Goal: Task Accomplishment & Management: Use online tool/utility

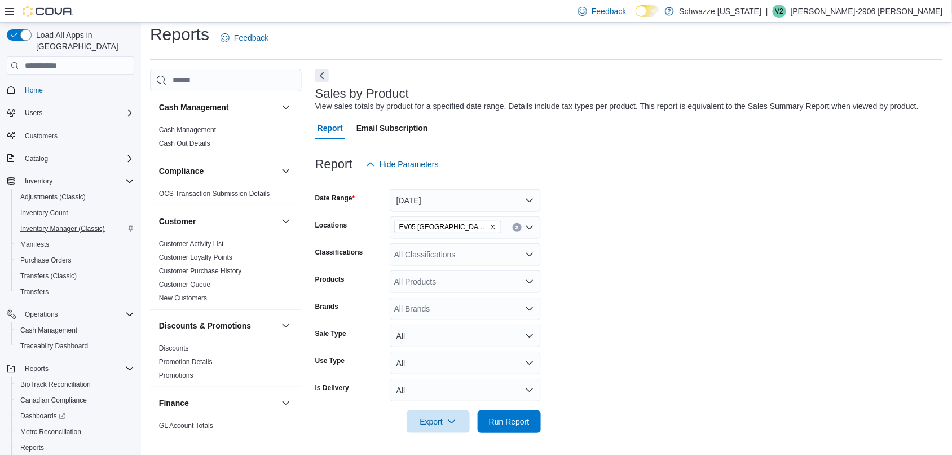
scroll to position [798, 0]
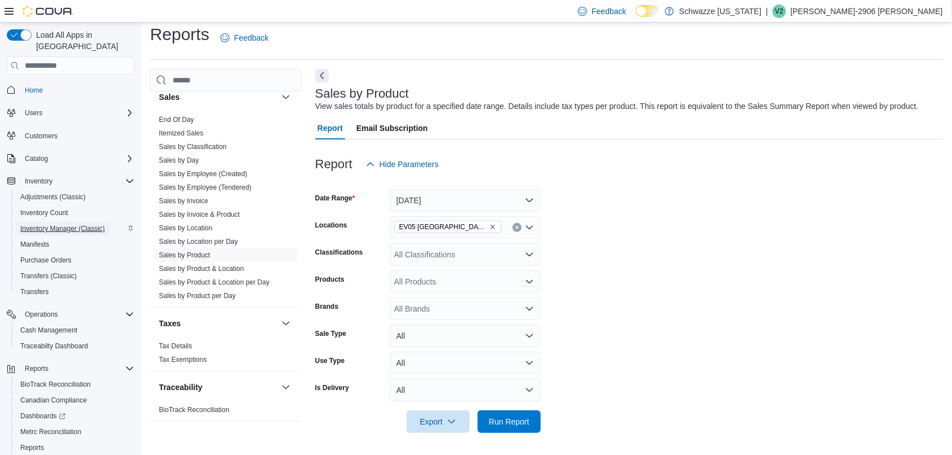
click at [82, 224] on span "Inventory Manager (Classic)" at bounding box center [62, 228] width 85 height 9
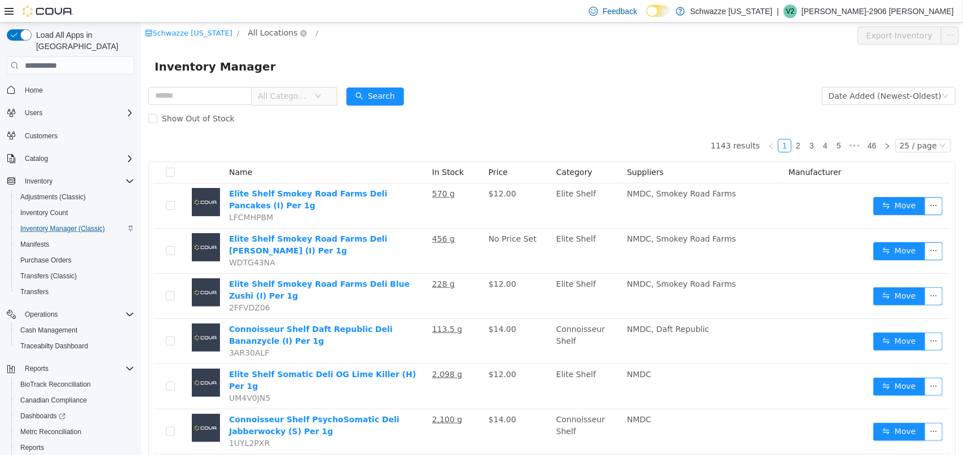
click at [260, 32] on span "All Locations" at bounding box center [272, 33] width 50 height 12
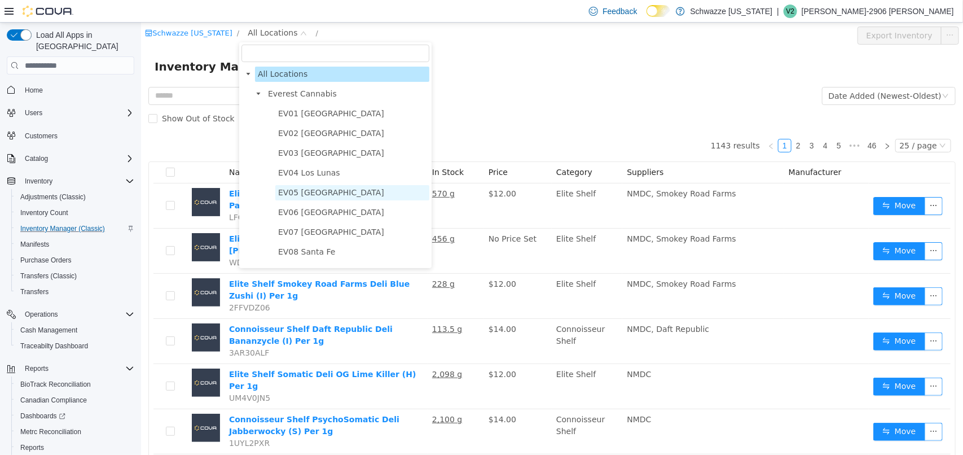
click at [294, 188] on span "EV05 [GEOGRAPHIC_DATA]" at bounding box center [331, 192] width 106 height 9
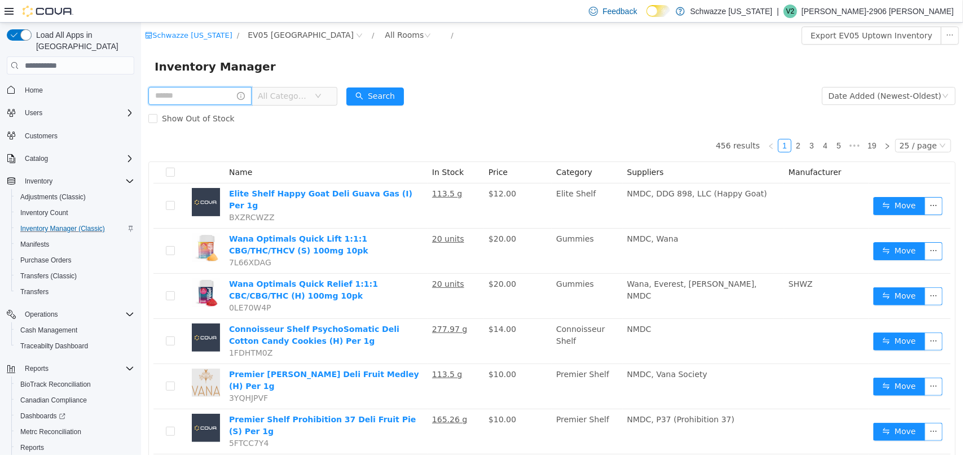
click at [199, 100] on input "text" at bounding box center [199, 96] width 103 height 18
type input "********"
click at [372, 89] on button "Search" at bounding box center [386, 96] width 58 height 18
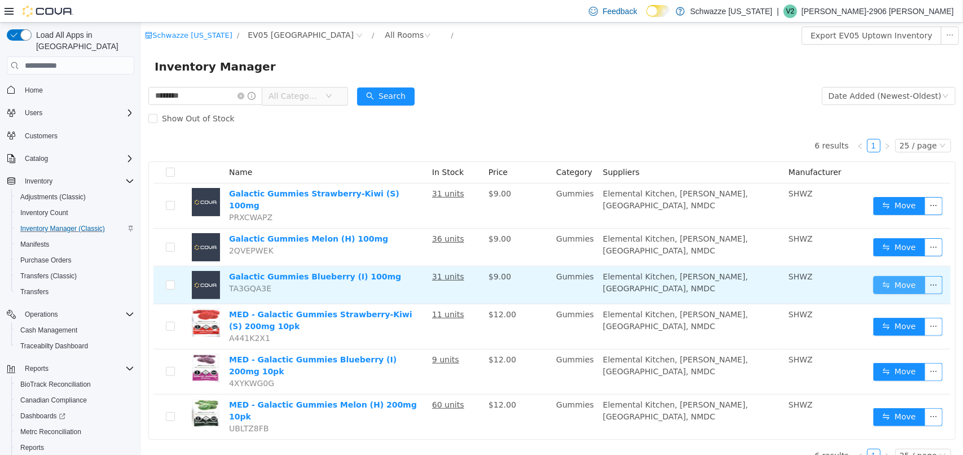
click at [884, 278] on button "Move" at bounding box center [899, 285] width 52 height 18
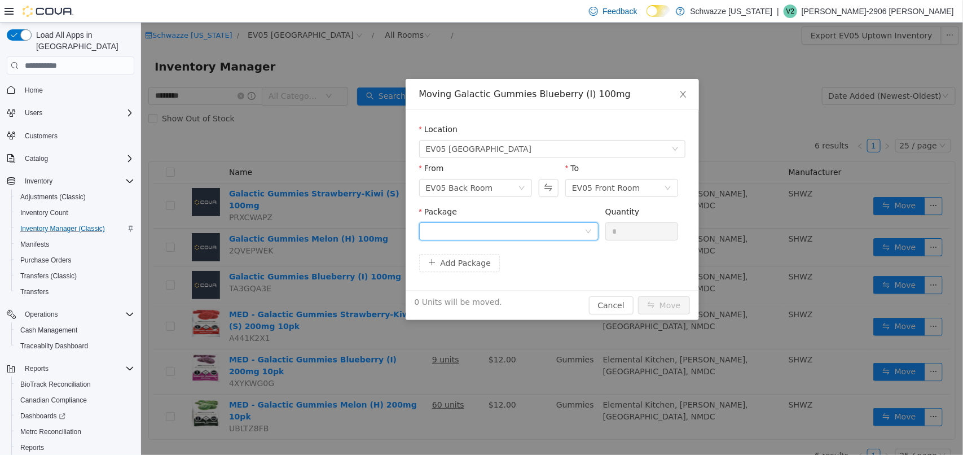
click at [494, 236] on div at bounding box center [504, 231] width 159 height 17
